Goal: Task Accomplishment & Management: Complete application form

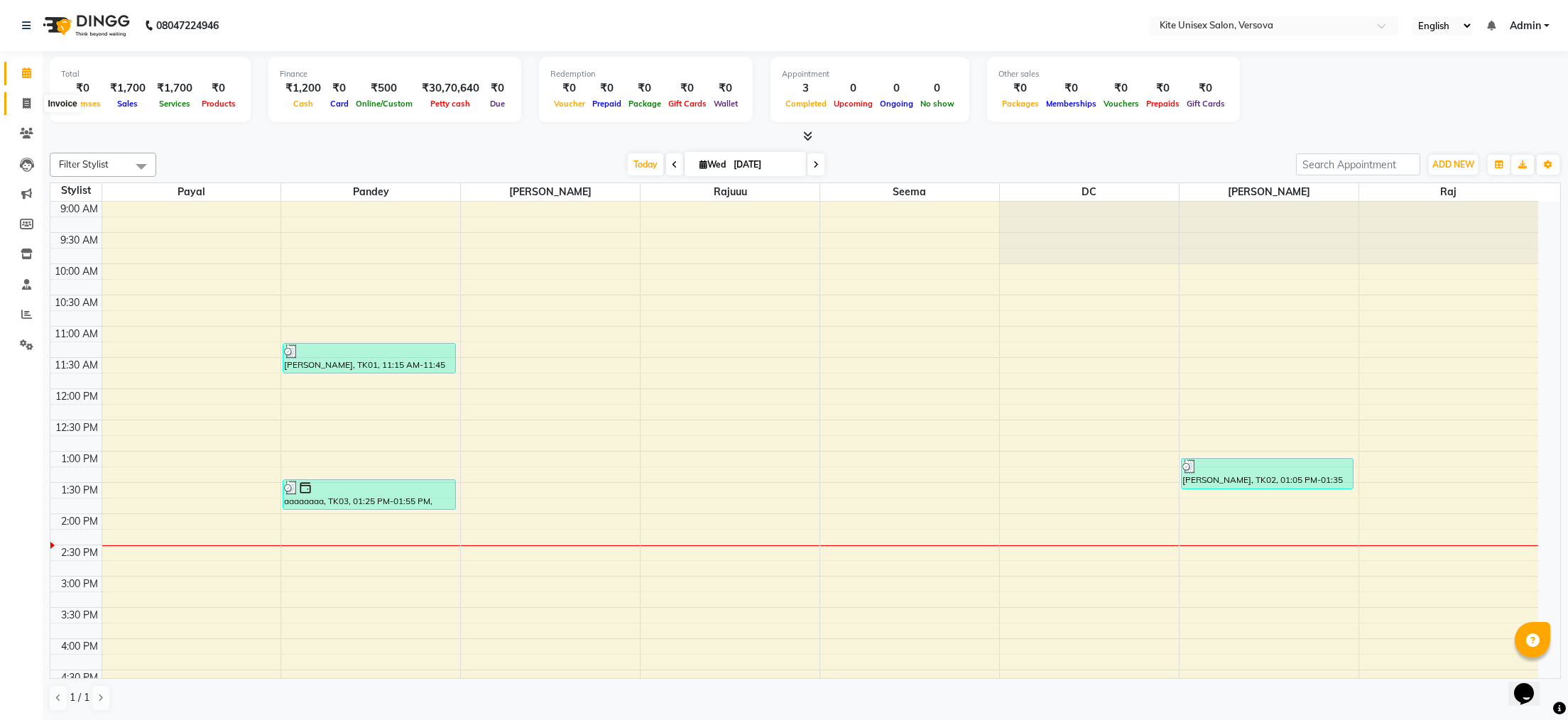
click at [23, 99] on icon at bounding box center [27, 104] width 8 height 11
select select "6093"
select select "service"
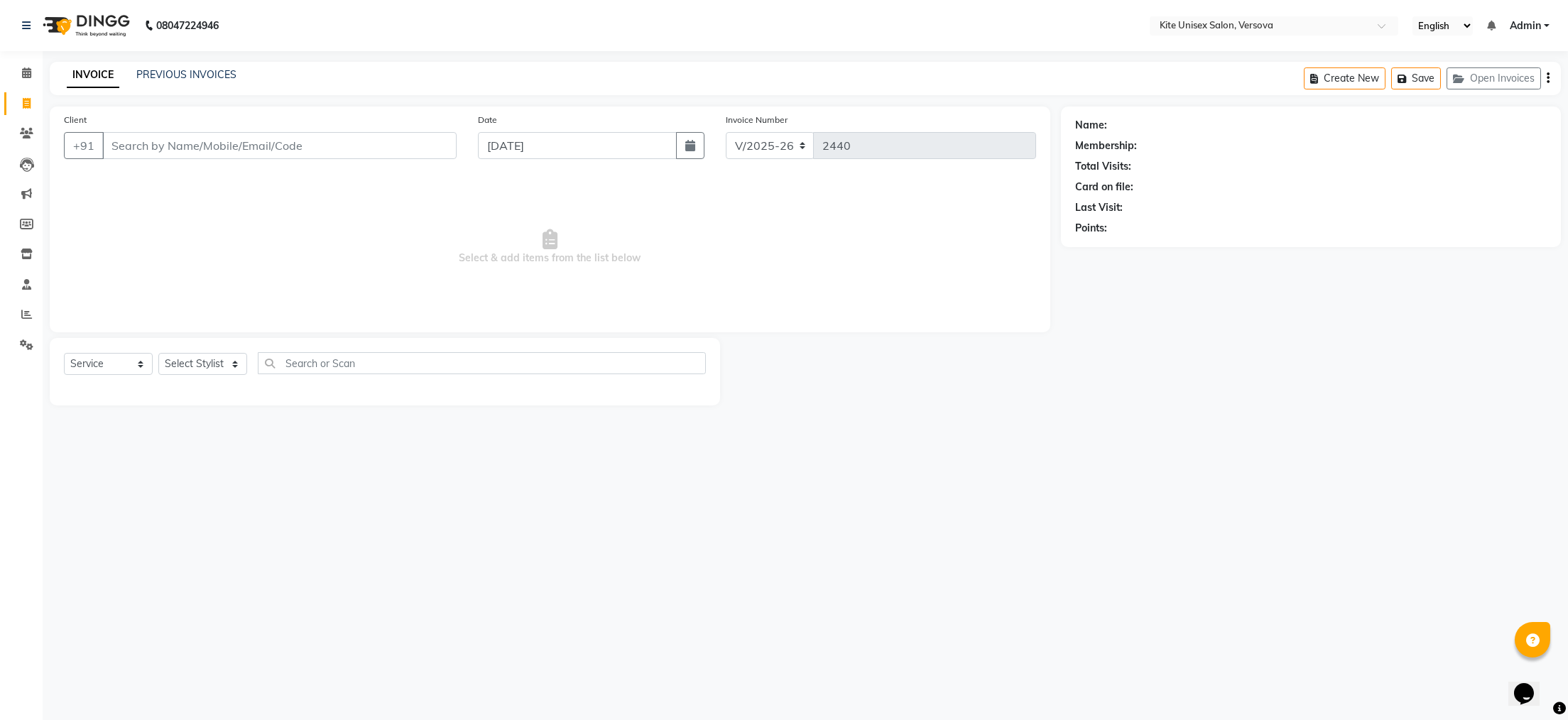
click at [127, 150] on input "Client" at bounding box center [279, 145] width 355 height 27
click at [176, 184] on span "SHUREKHA" at bounding box center [150, 178] width 62 height 14
type input "9821134385"
click at [193, 369] on select "Select Stylist [PERSON_NAME] DC [PERSON_NAME] [PERSON_NAME] Rajuuu [PERSON_NAME]" at bounding box center [202, 364] width 89 height 22
select select "50189"
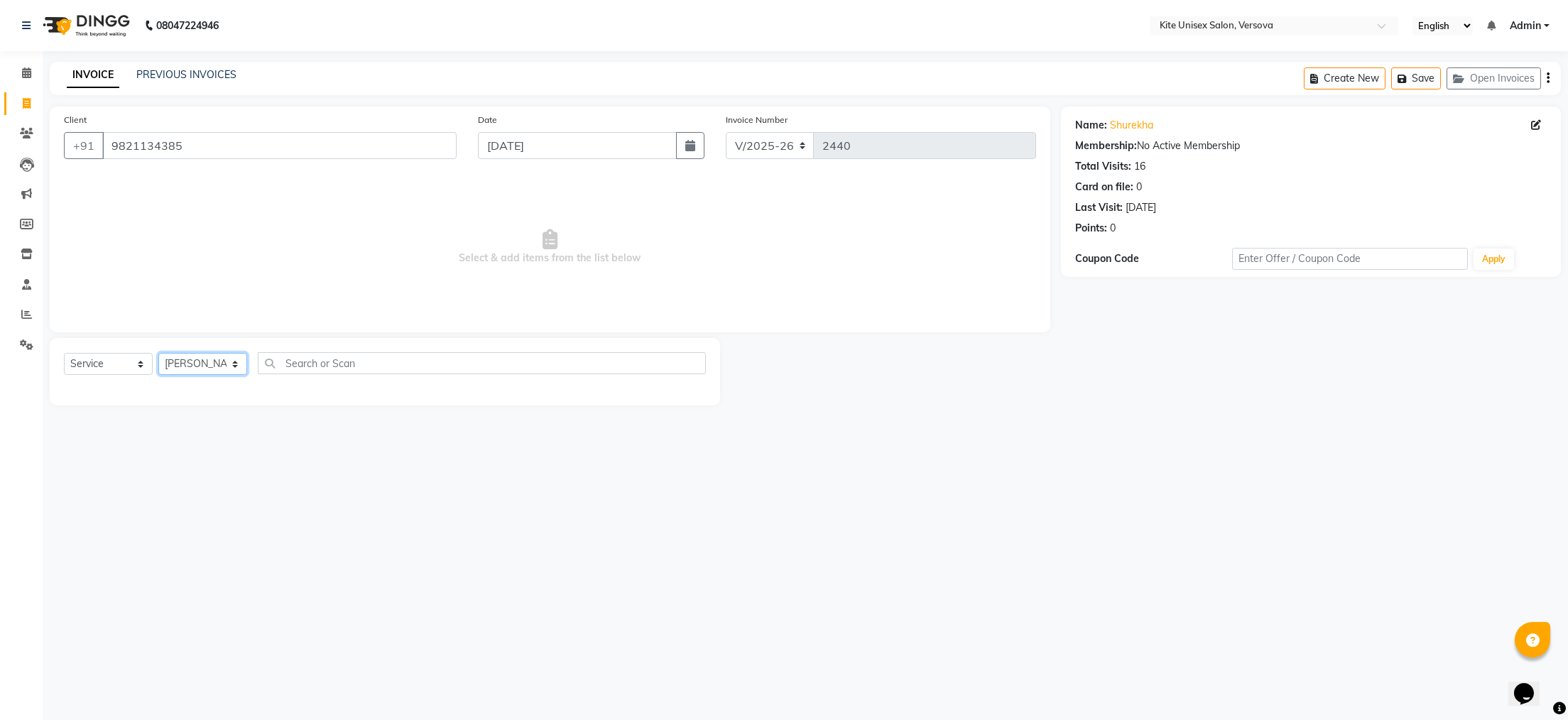
click at [158, 354] on select "Select Stylist [PERSON_NAME] DC [PERSON_NAME] [PERSON_NAME] Rajuuu [PERSON_NAME]" at bounding box center [202, 364] width 89 height 22
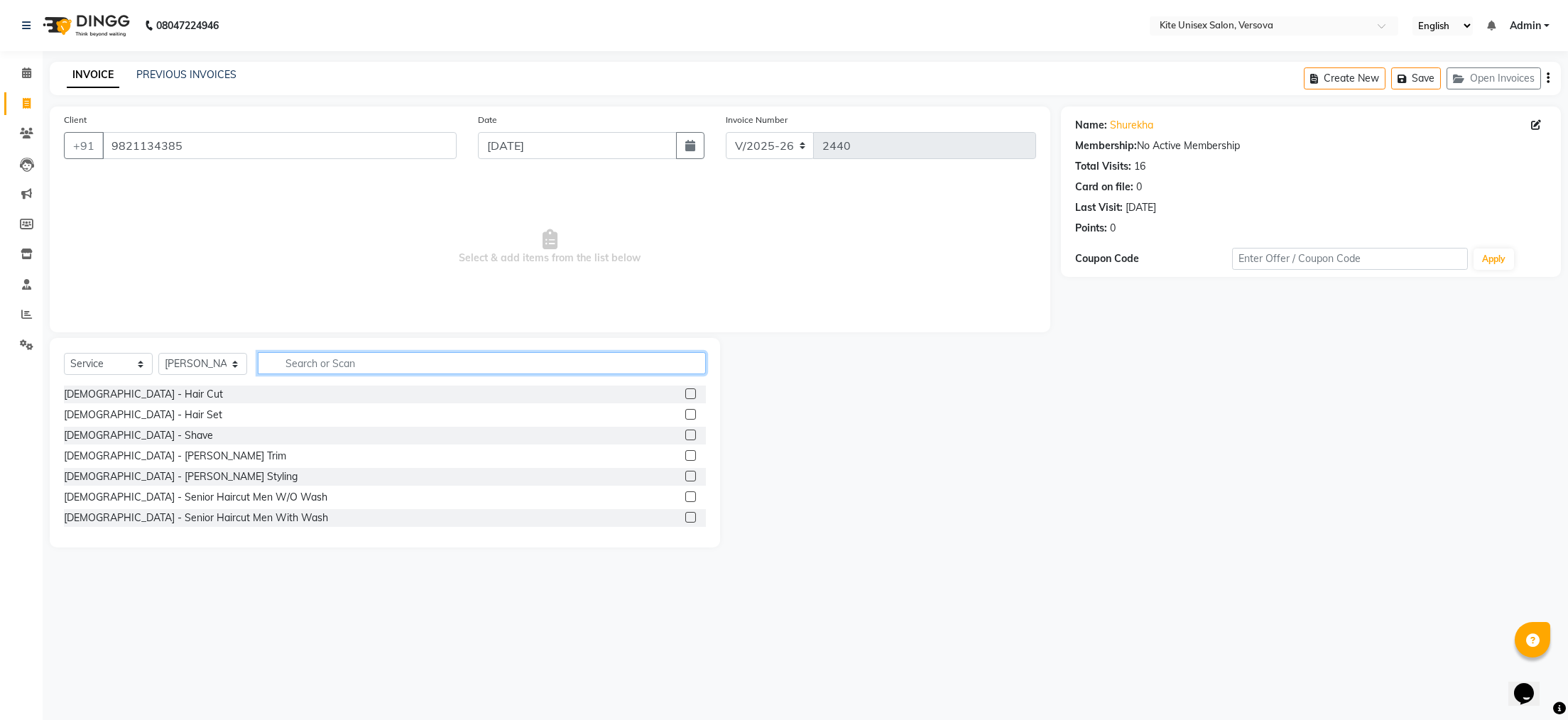
click at [297, 369] on input "text" at bounding box center [482, 363] width 448 height 22
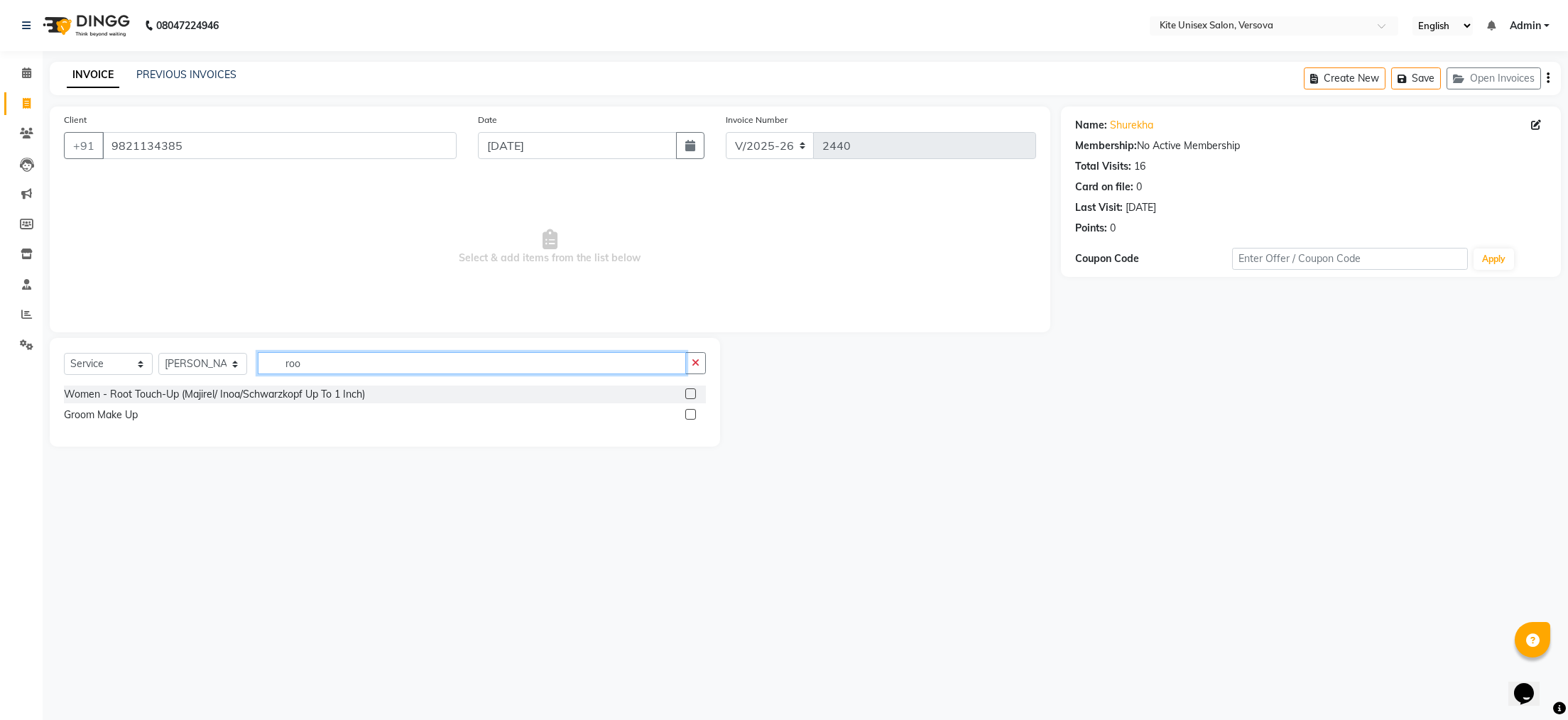
type input "root"
